Goal: Task Accomplishment & Management: Manage account settings

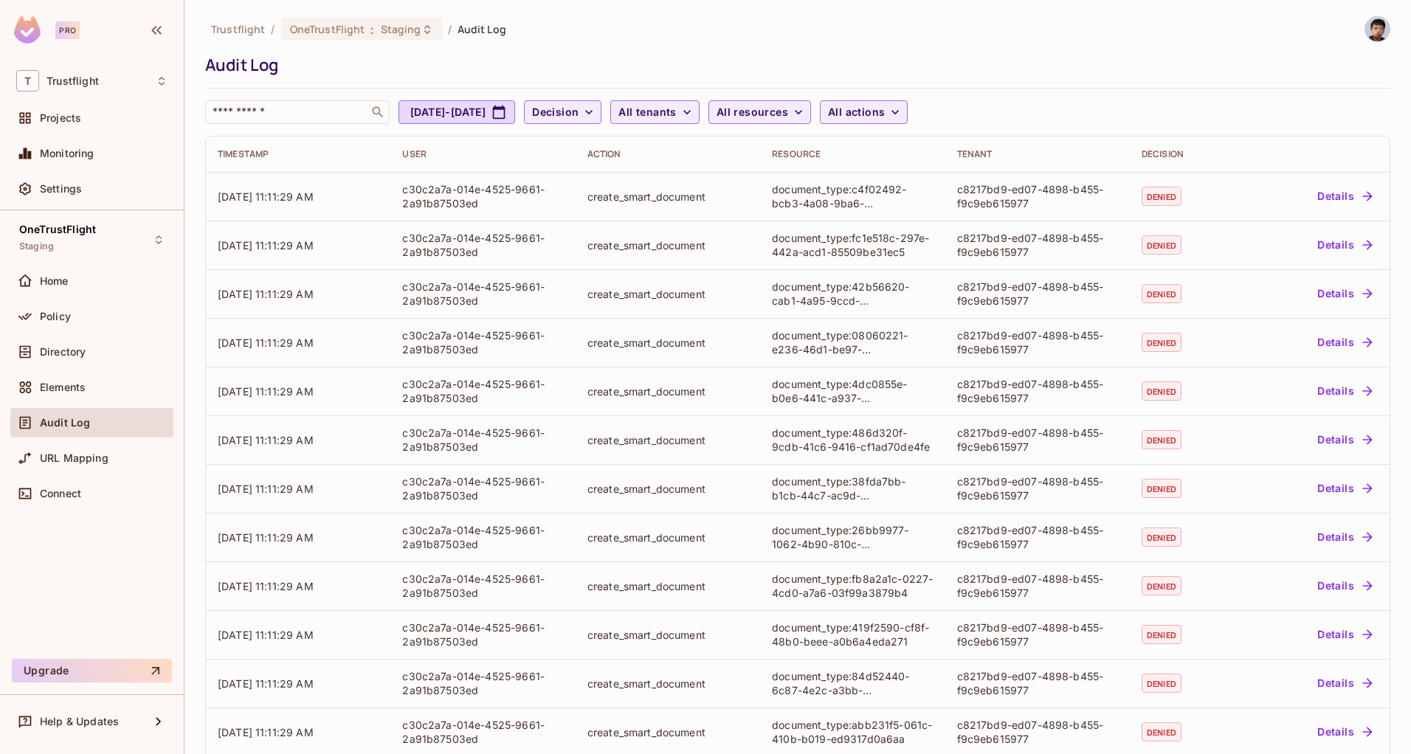
click at [616, 36] on div "Trustflight / OneTrustFlight : Staging / Audit Log" at bounding box center [797, 29] width 1185 height 26
click at [91, 242] on div "OneTrustFlight Staging" at bounding box center [57, 240] width 77 height 32
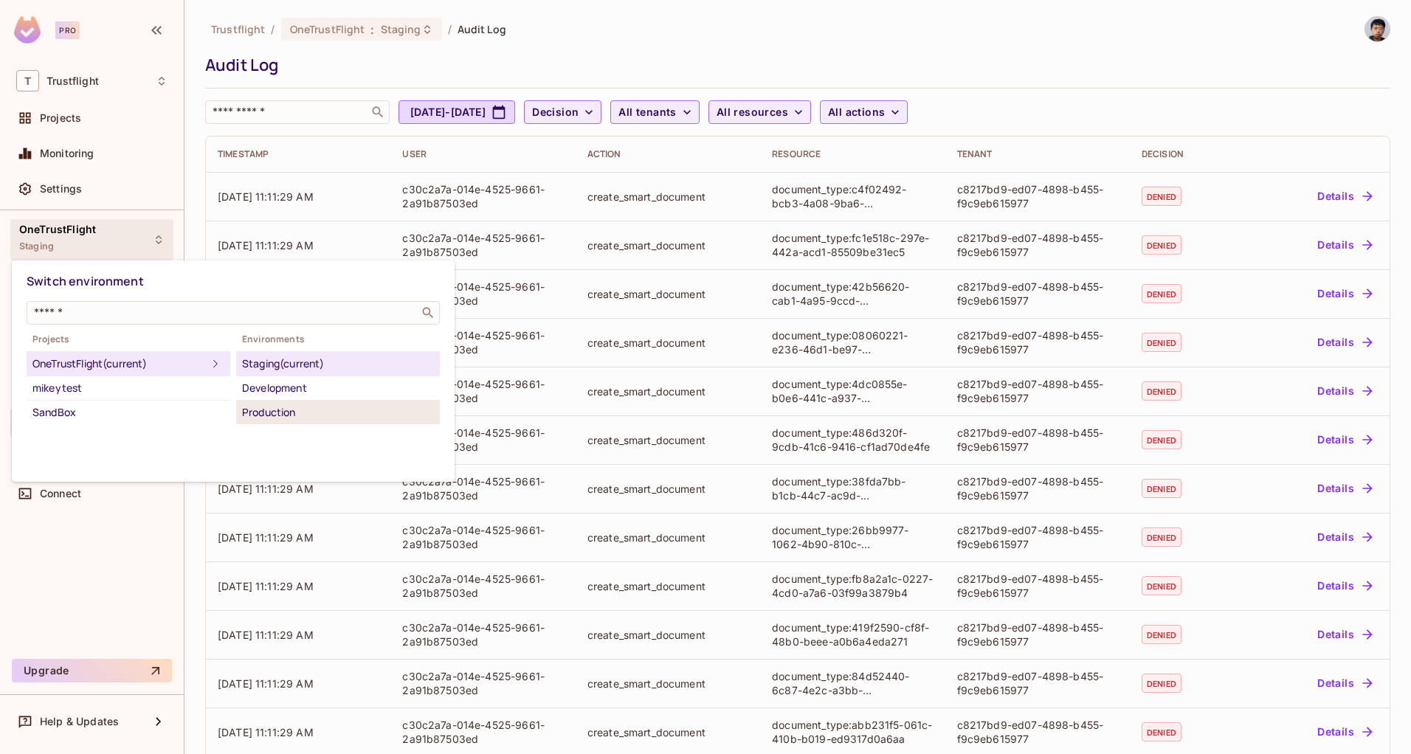
click at [277, 415] on div "Production" at bounding box center [338, 413] width 192 height 18
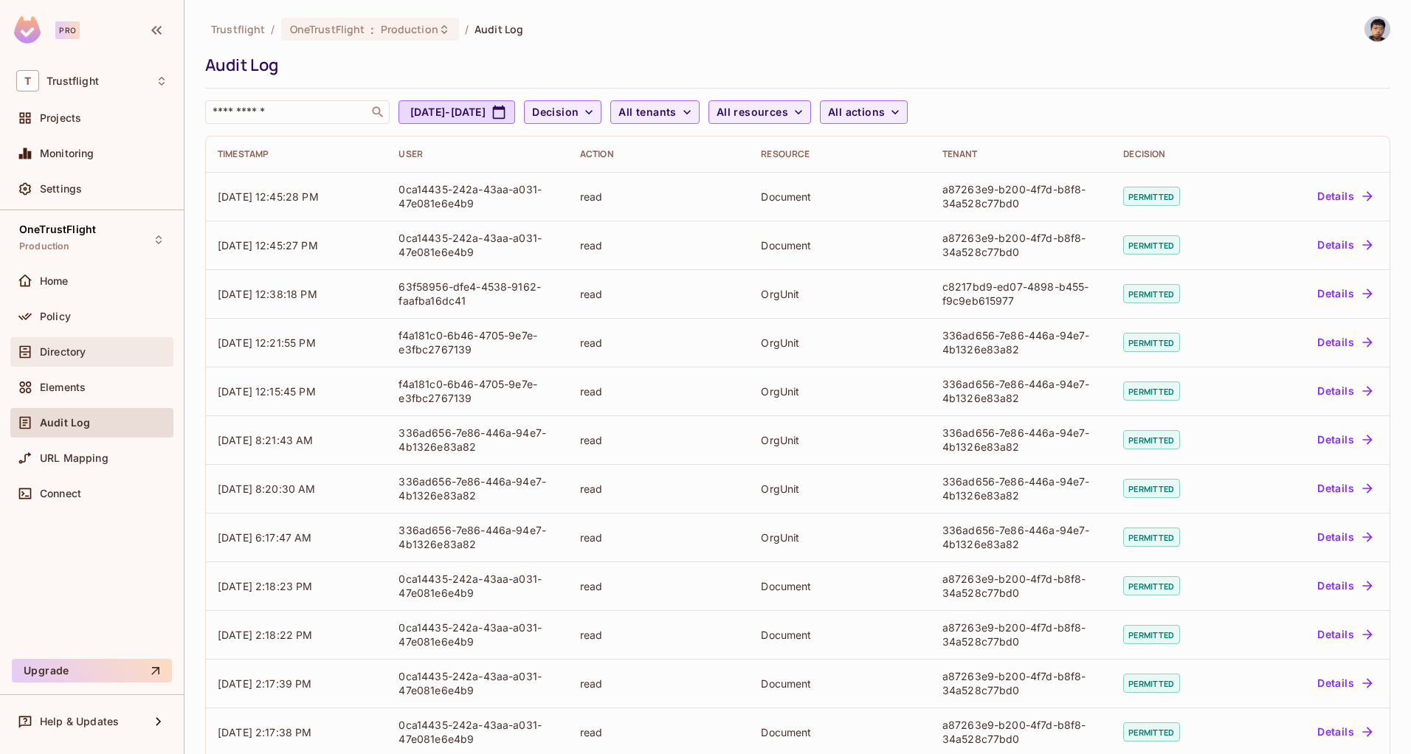
click at [72, 350] on span "Directory" at bounding box center [63, 352] width 46 height 12
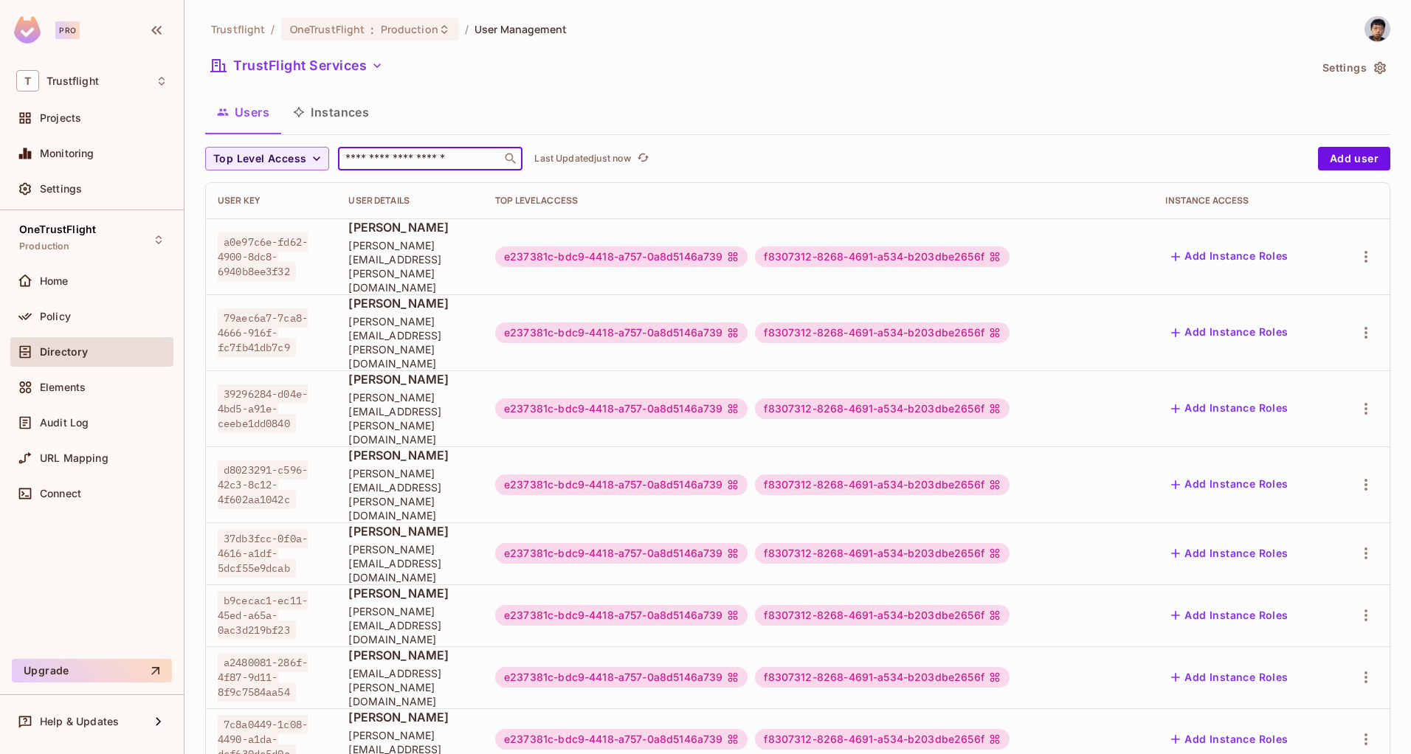
click at [409, 164] on input "text" at bounding box center [419, 158] width 155 height 15
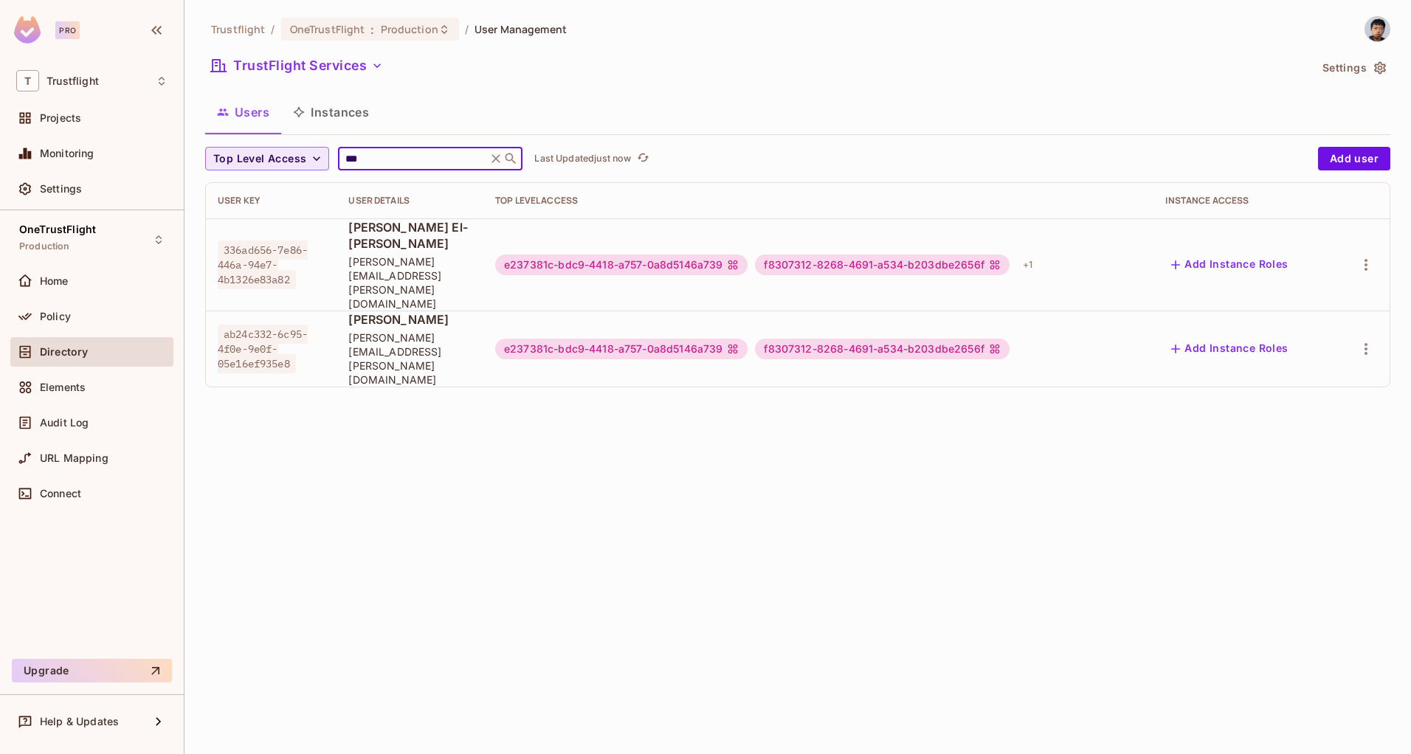
drag, startPoint x: 344, startPoint y: 156, endPoint x: 308, endPoint y: 154, distance: 36.2
click at [308, 154] on div "Top Level Access *** ​ Last Updated just now" at bounding box center [757, 159] width 1105 height 24
paste input "**********"
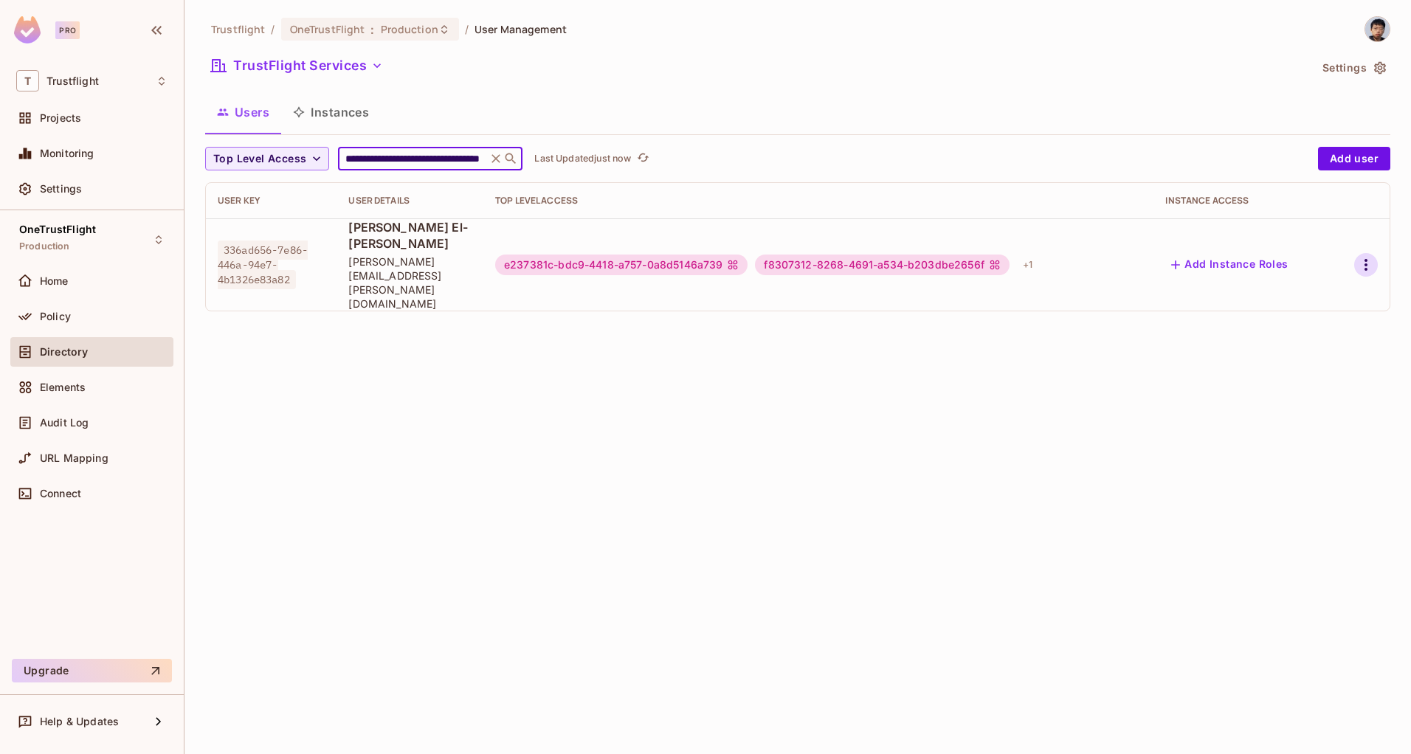
type input "**********"
click at [1366, 259] on icon "button" at bounding box center [1365, 265] width 3 height 12
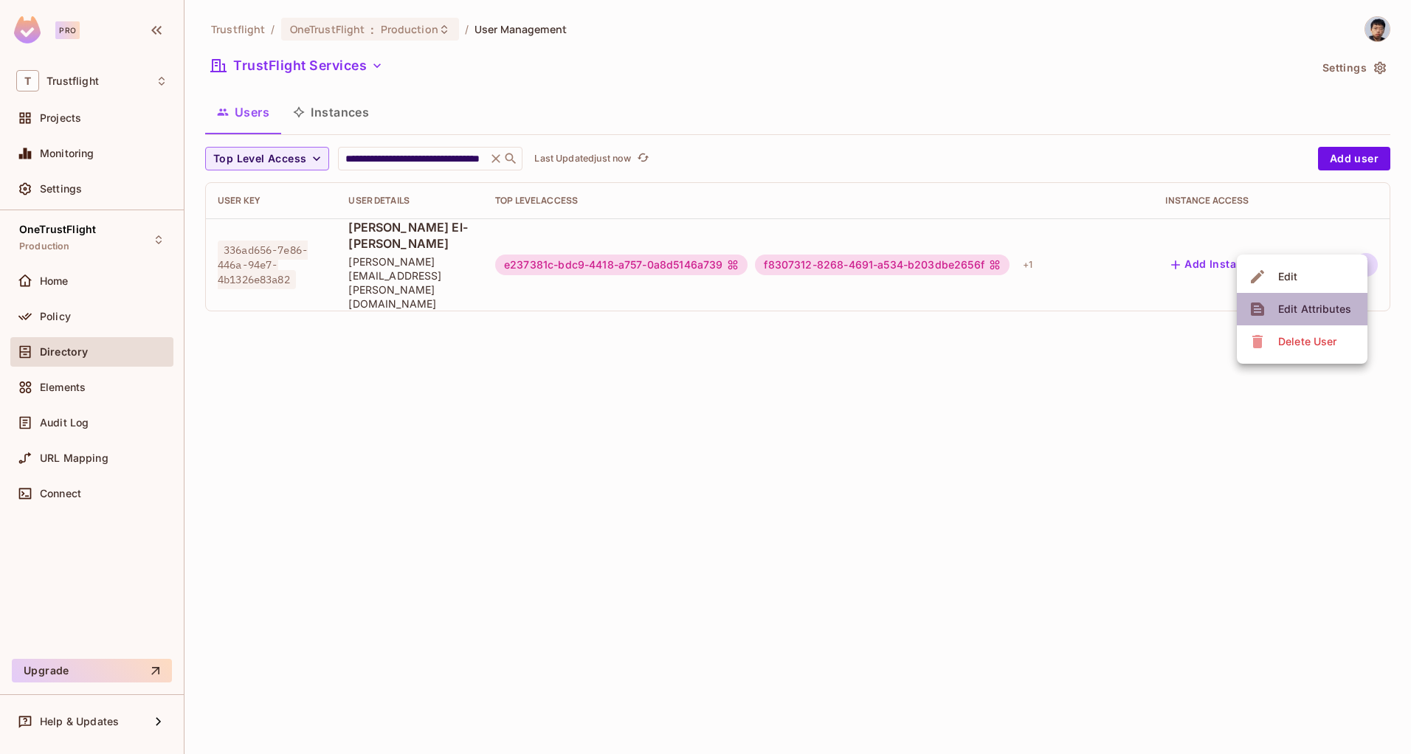
click at [1306, 309] on div "Edit Attributes" at bounding box center [1314, 309] width 73 height 15
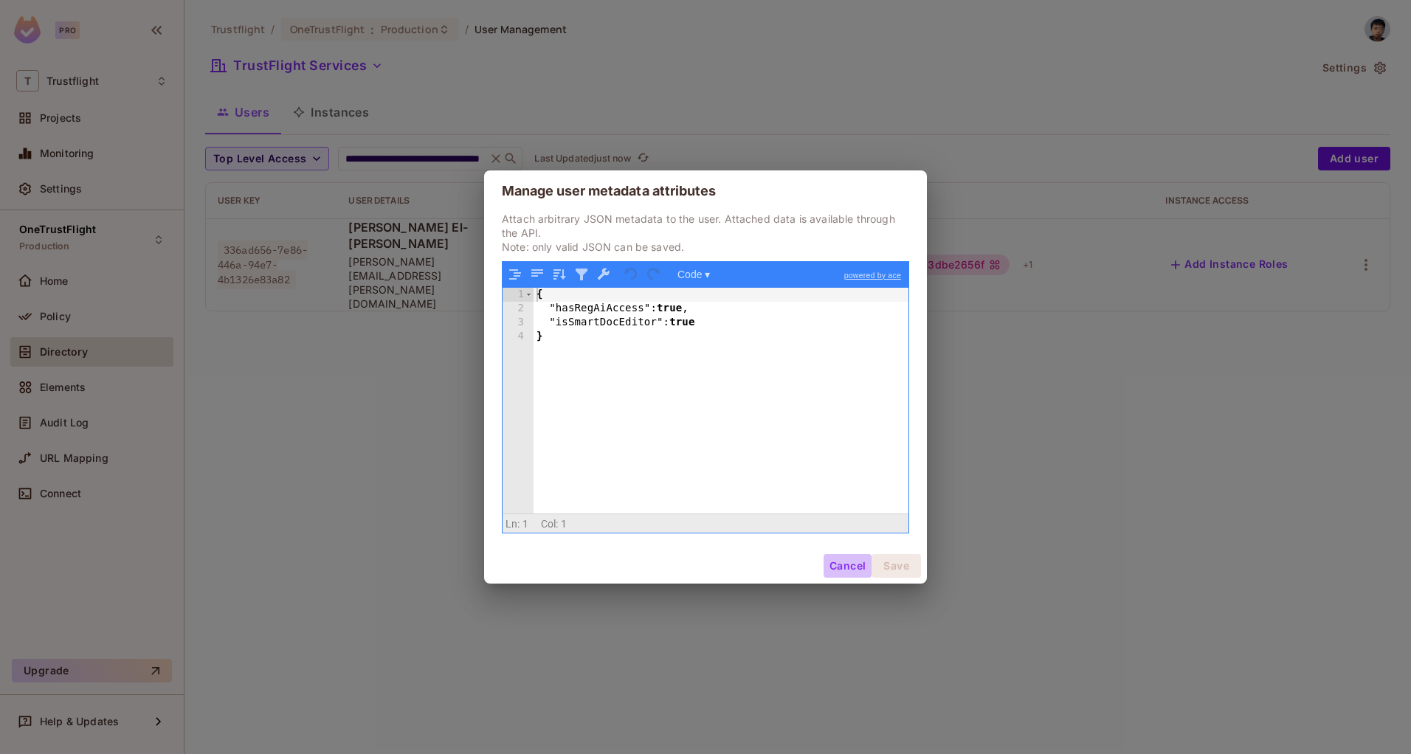
drag, startPoint x: 842, startPoint y: 569, endPoint x: 882, endPoint y: 502, distance: 78.1
click at [842, 568] on button "Cancel" at bounding box center [847, 566] width 48 height 24
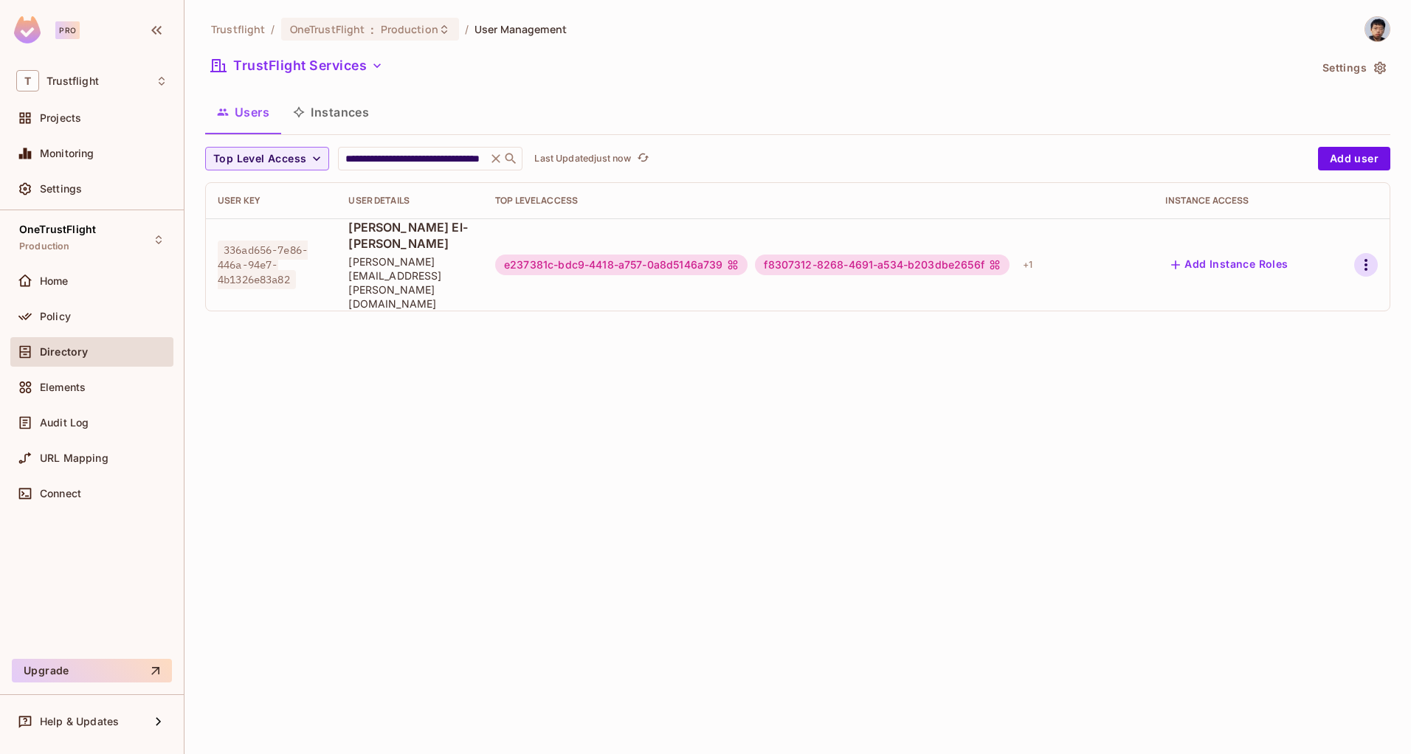
click at [1367, 256] on icon "button" at bounding box center [1366, 265] width 18 height 18
click at [1310, 280] on li "Edit" at bounding box center [1301, 276] width 131 height 32
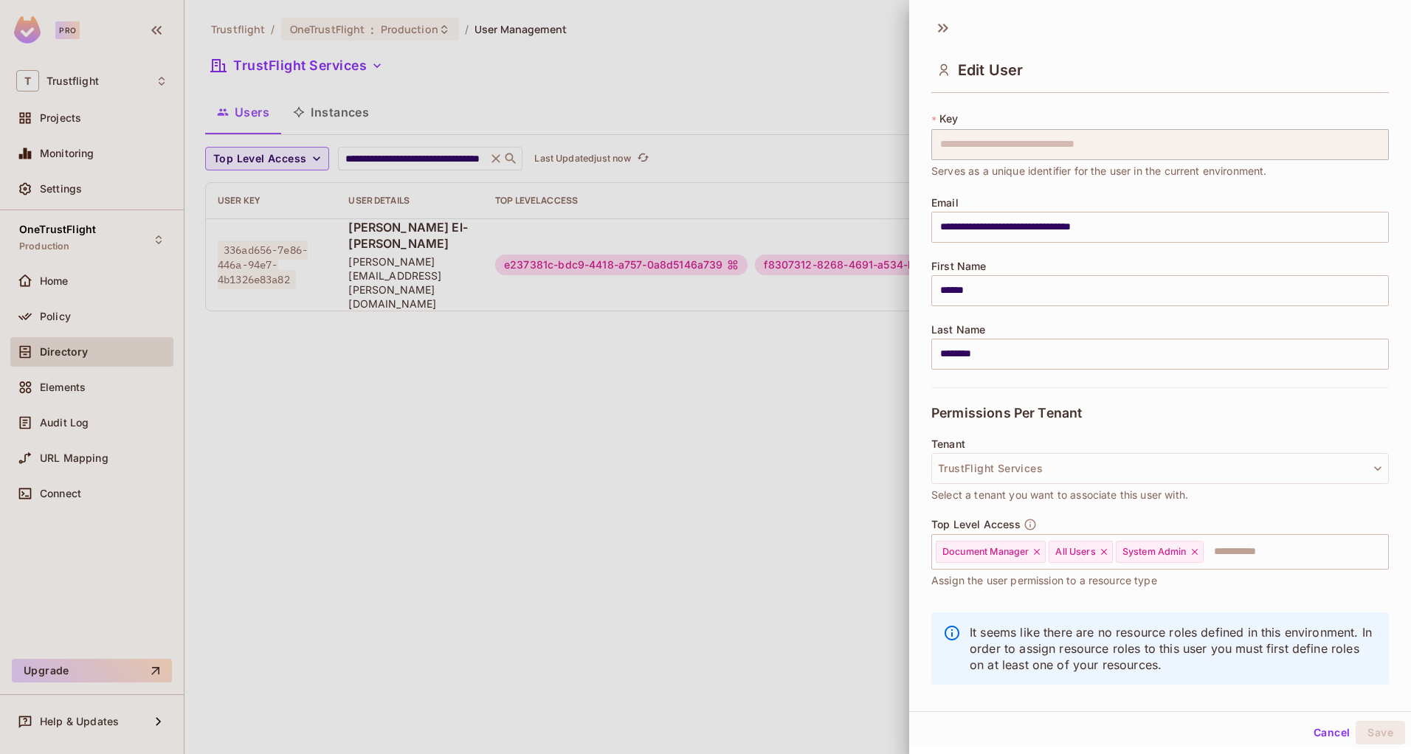
scroll to position [44, 0]
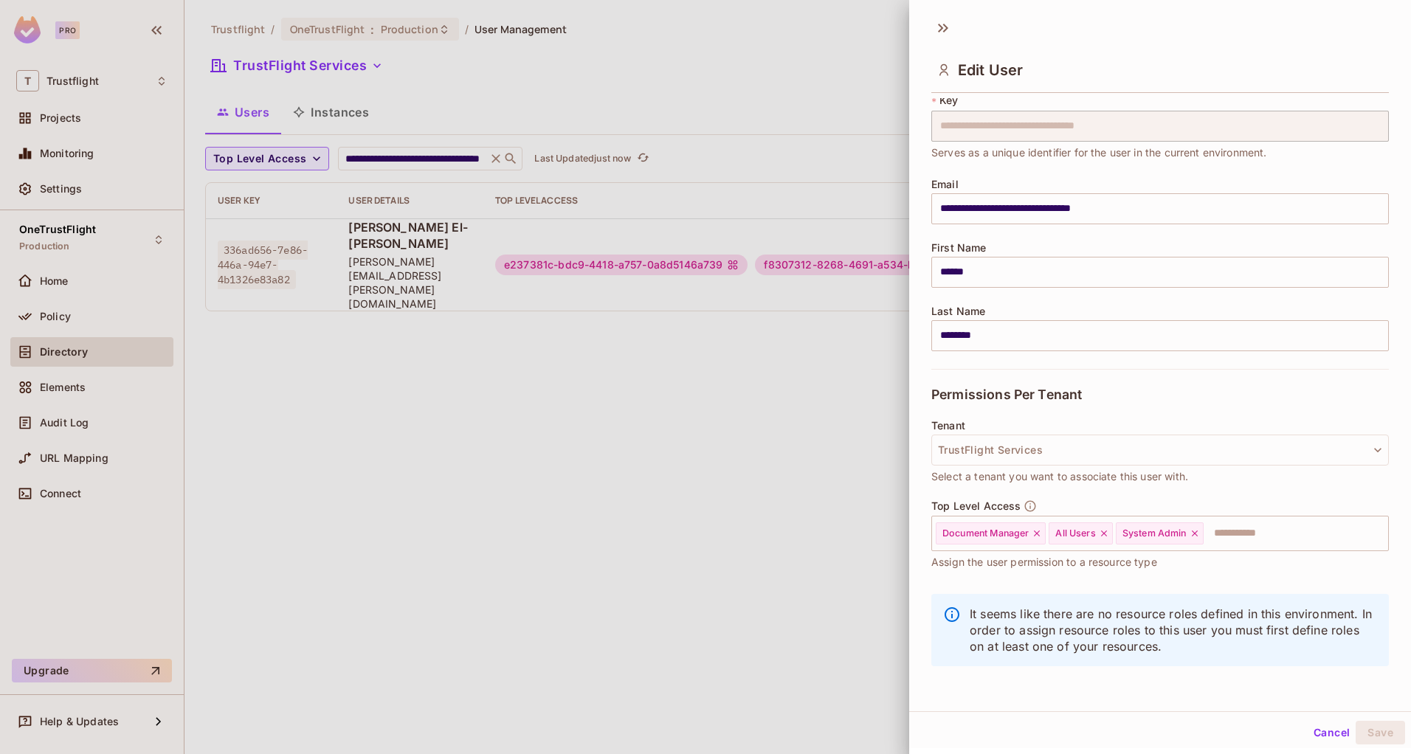
click at [1310, 735] on button "Cancel" at bounding box center [1331, 733] width 48 height 24
